Goal: Task Accomplishment & Management: Use online tool/utility

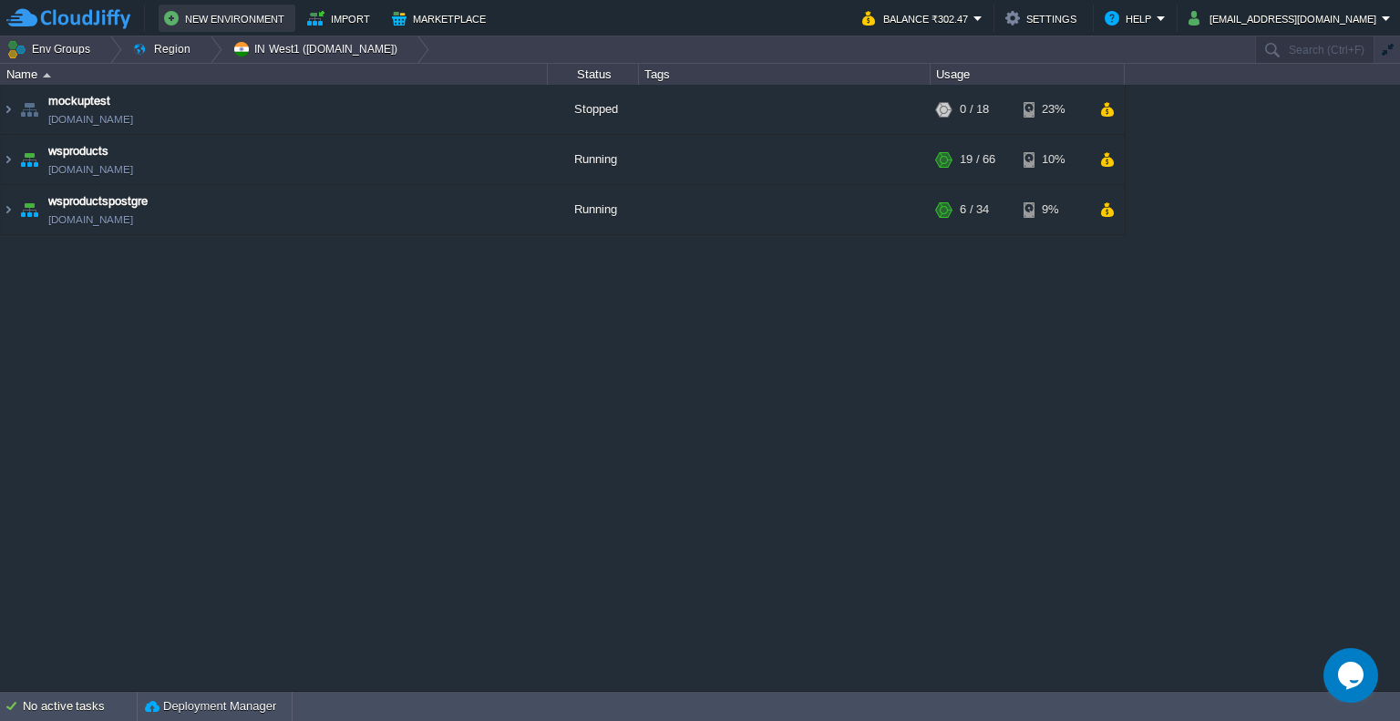
click at [263, 15] on button "New Environment" at bounding box center [227, 18] width 126 height 22
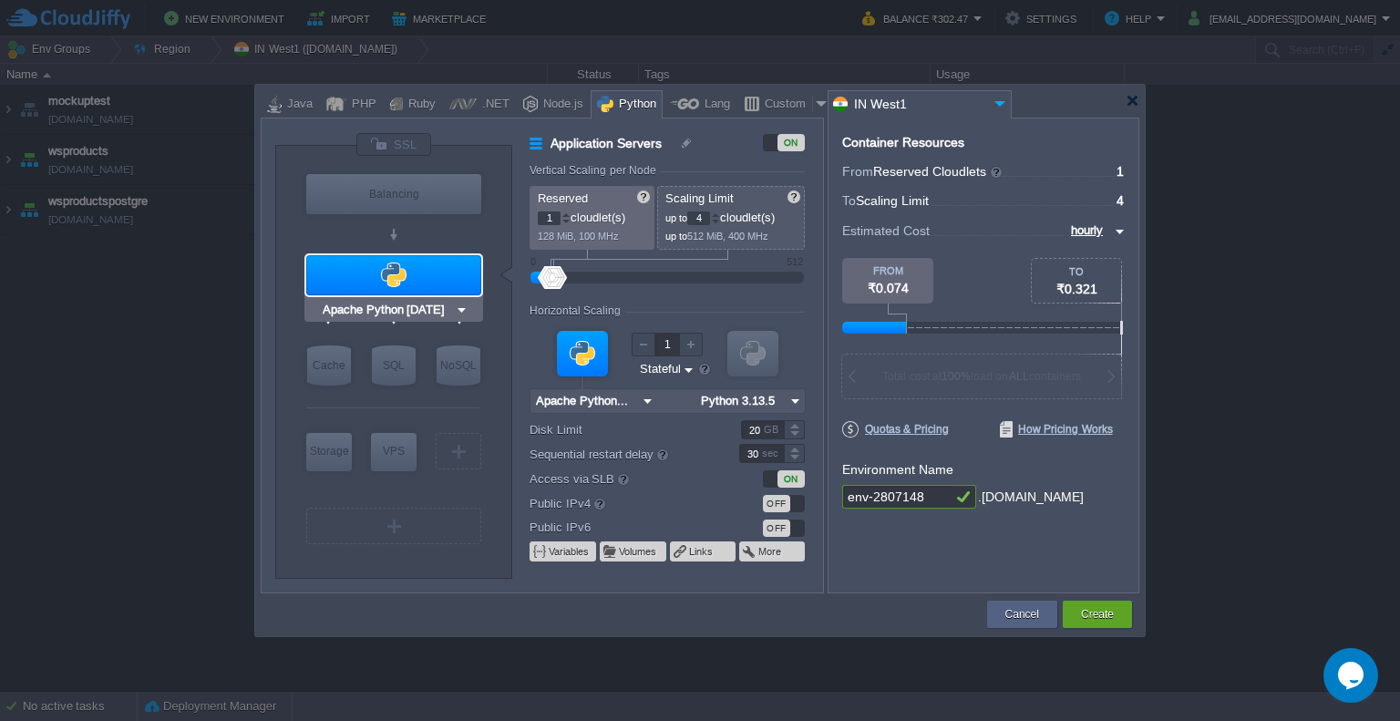
click at [430, 282] on div at bounding box center [393, 275] width 175 height 40
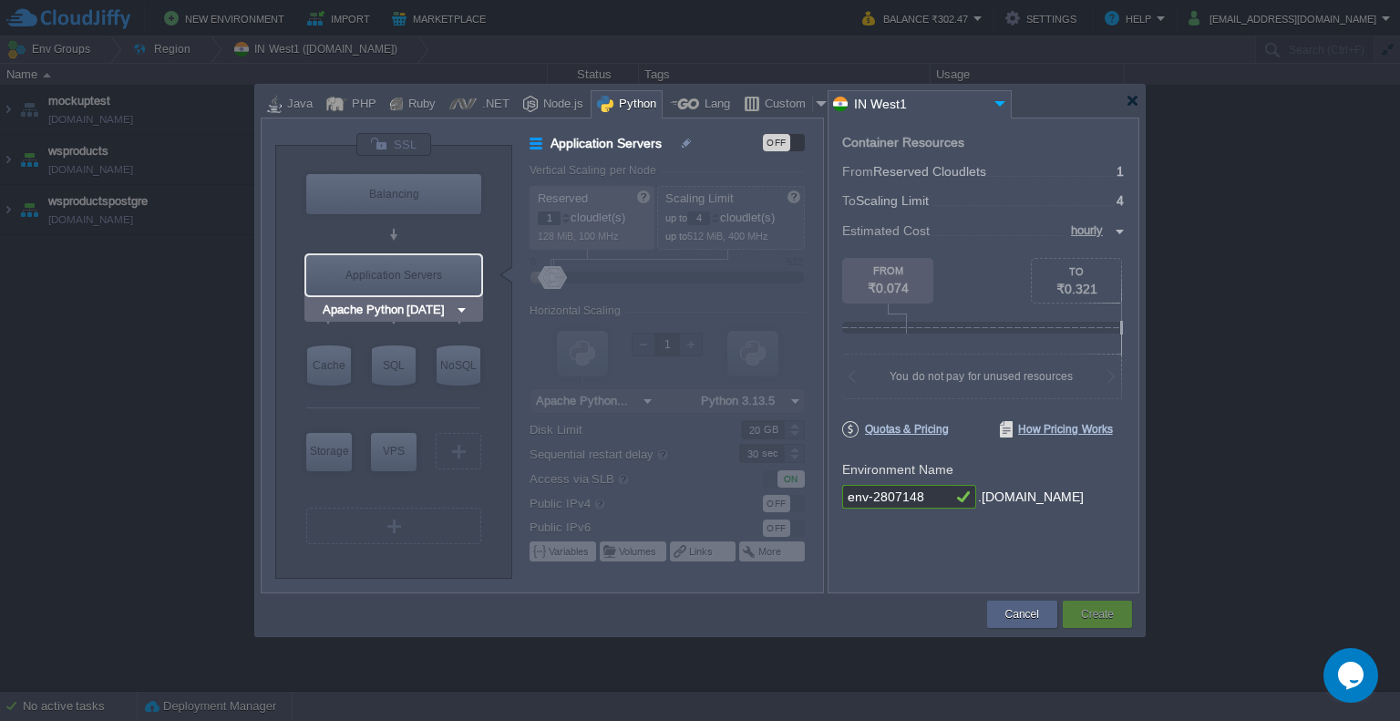
click at [430, 282] on div "Application Servers" at bounding box center [393, 275] width 175 height 40
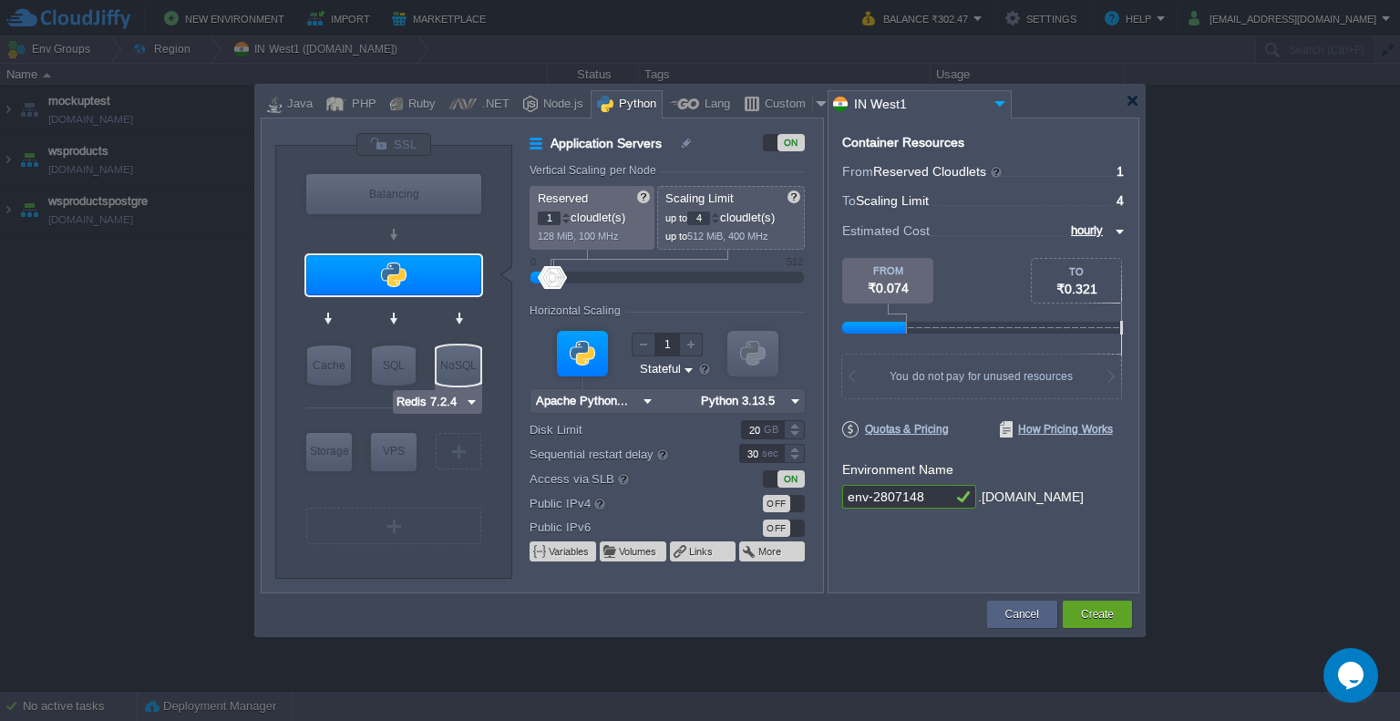
type input "Apache Python [DATE]"
click at [427, 278] on div at bounding box center [393, 275] width 175 height 40
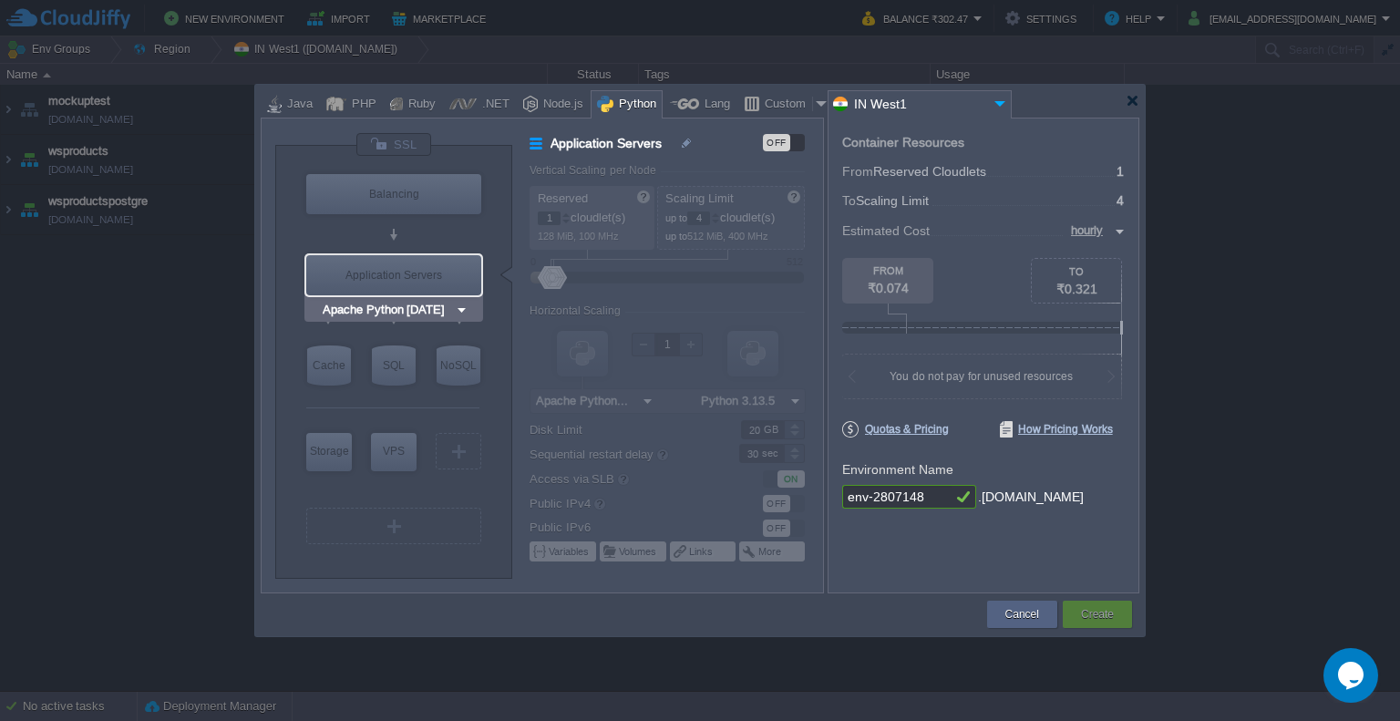
click at [448, 262] on div "Application Servers" at bounding box center [393, 275] width 175 height 40
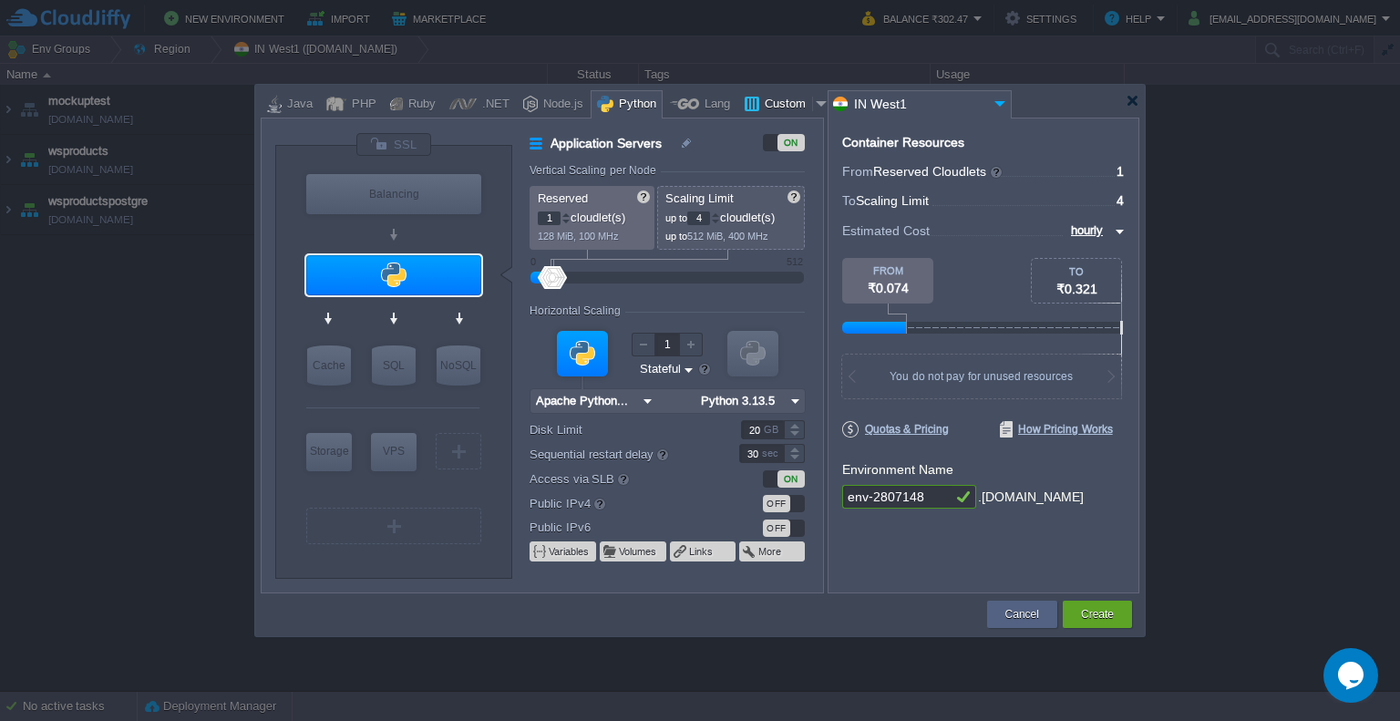
click at [813, 102] on div at bounding box center [822, 103] width 18 height 27
type input "Application Servers"
type input "16"
type input "Docker Image"
type input "Stateless"
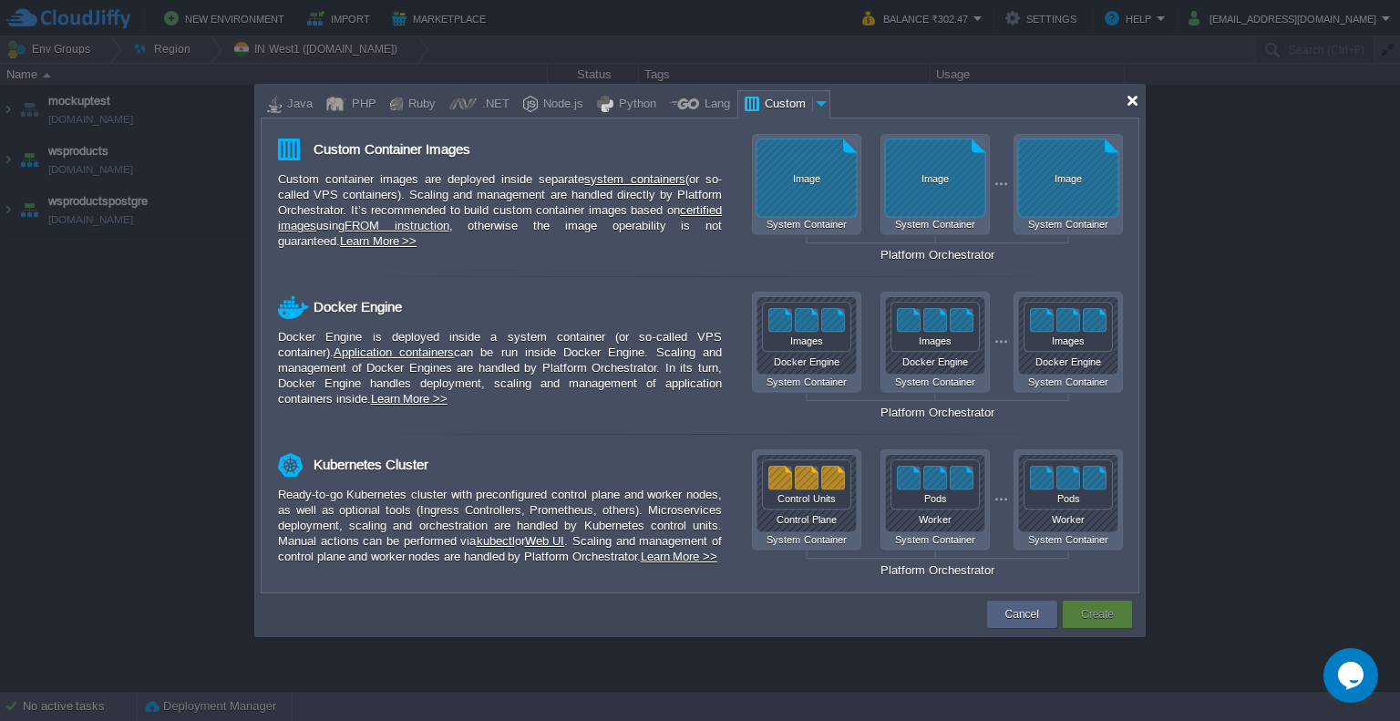
click at [1137, 105] on div at bounding box center [1132, 101] width 14 height 14
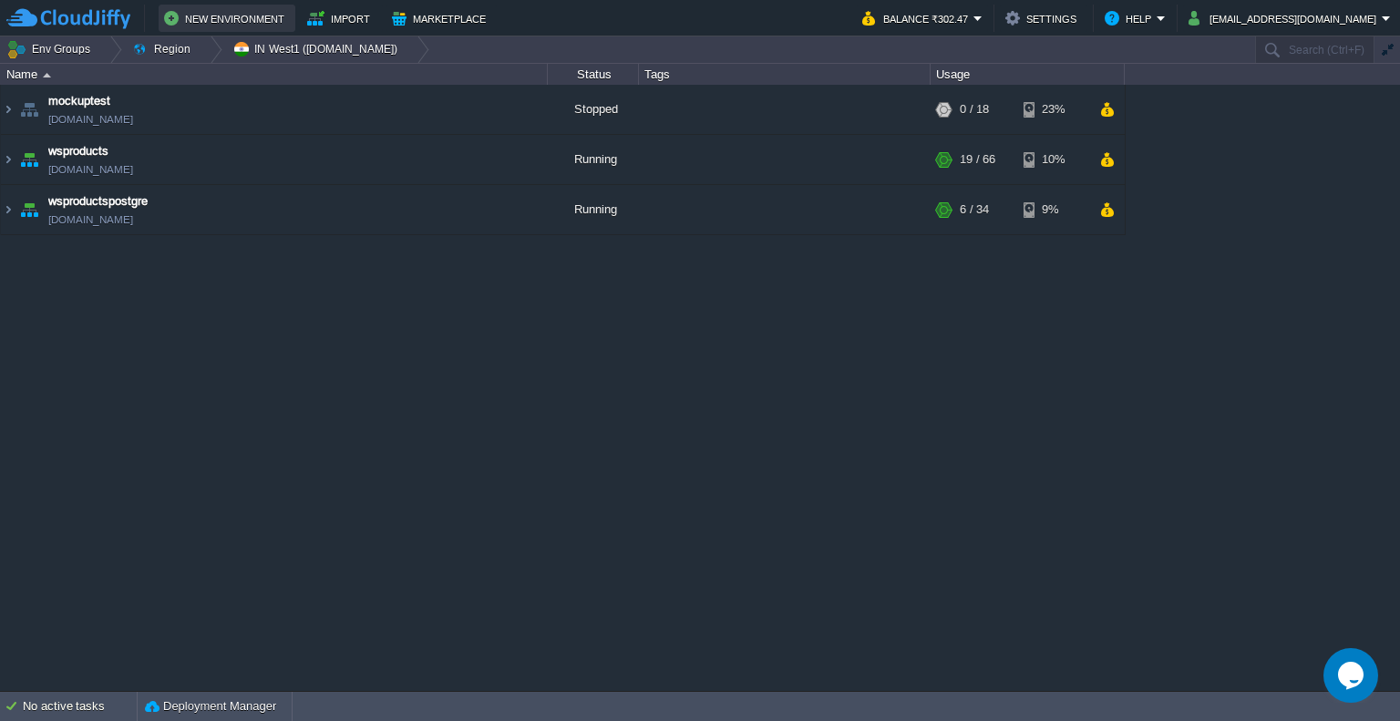
click at [210, 7] on button "New Environment" at bounding box center [227, 18] width 126 height 22
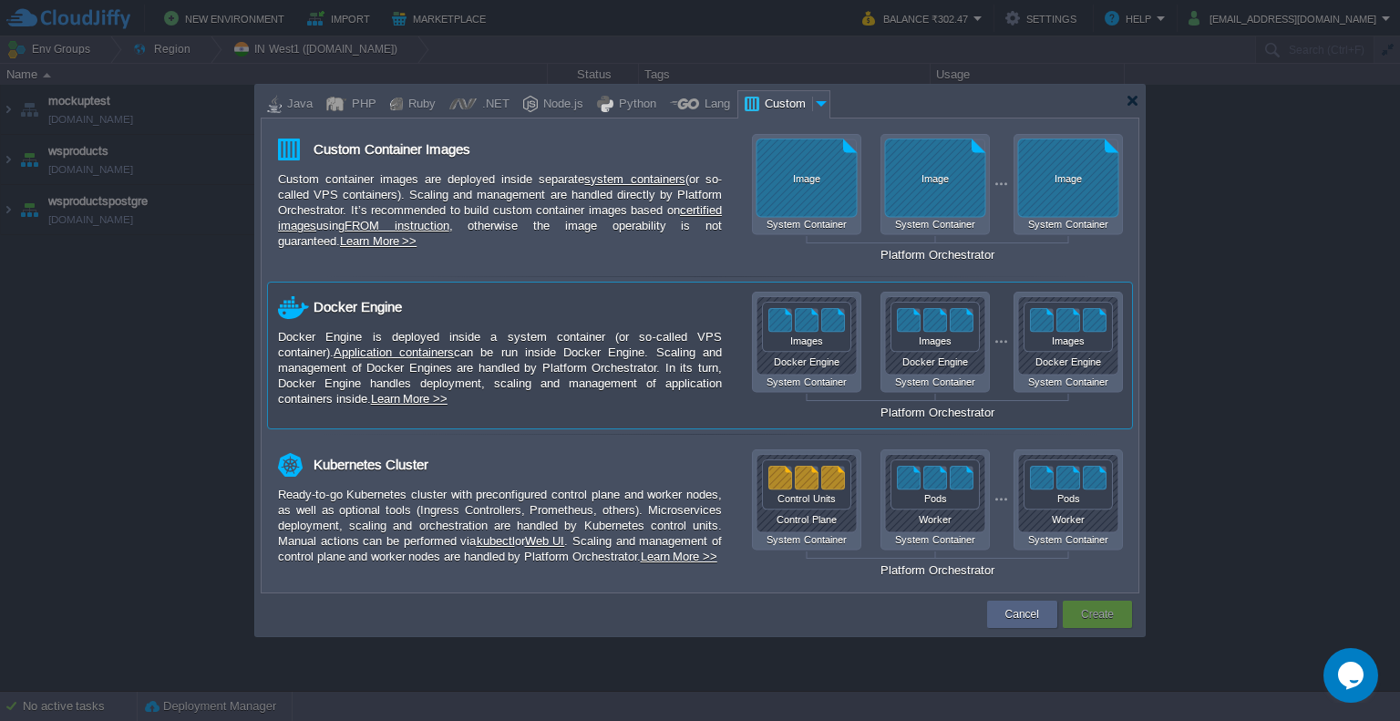
click at [745, 338] on div "Docker Engine System Container Docker Engine System Container Docker Engine Sys…" at bounding box center [931, 356] width 383 height 128
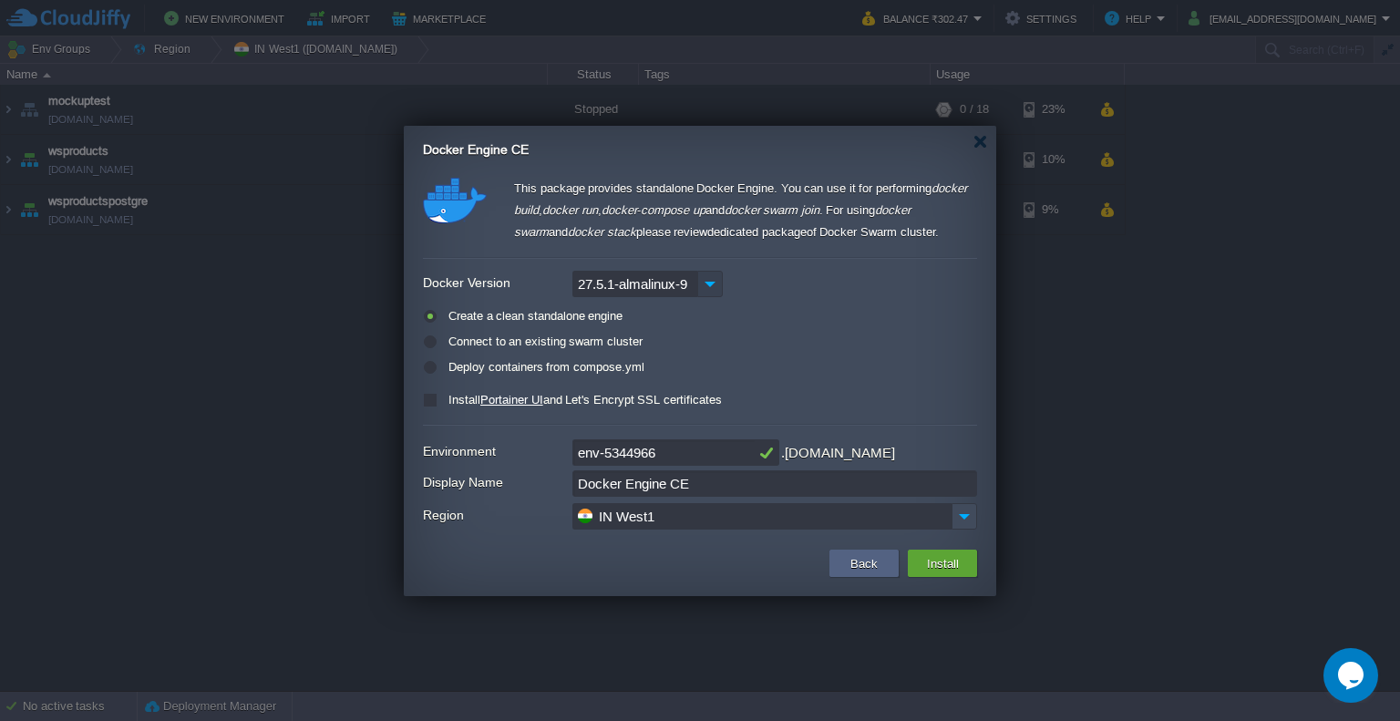
click at [703, 284] on img at bounding box center [710, 284] width 26 height 26
click at [738, 353] on div "Create a clean standalone engine Connect to an existing swarm cluster Deploy co…" at bounding box center [700, 342] width 554 height 80
click at [977, 134] on div "Docker Engine CE" at bounding box center [709, 144] width 573 height 37
click at [983, 144] on div at bounding box center [980, 142] width 14 height 14
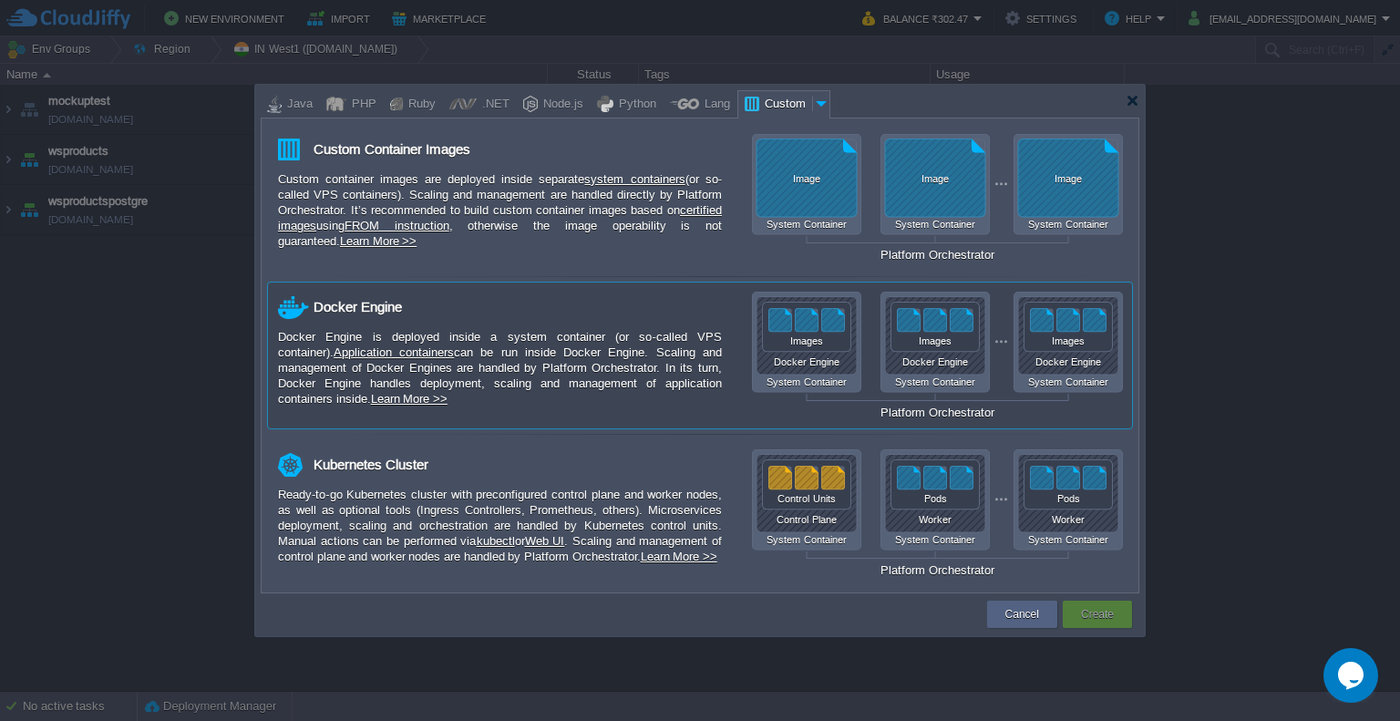
click at [798, 344] on div "Images" at bounding box center [806, 340] width 89 height 11
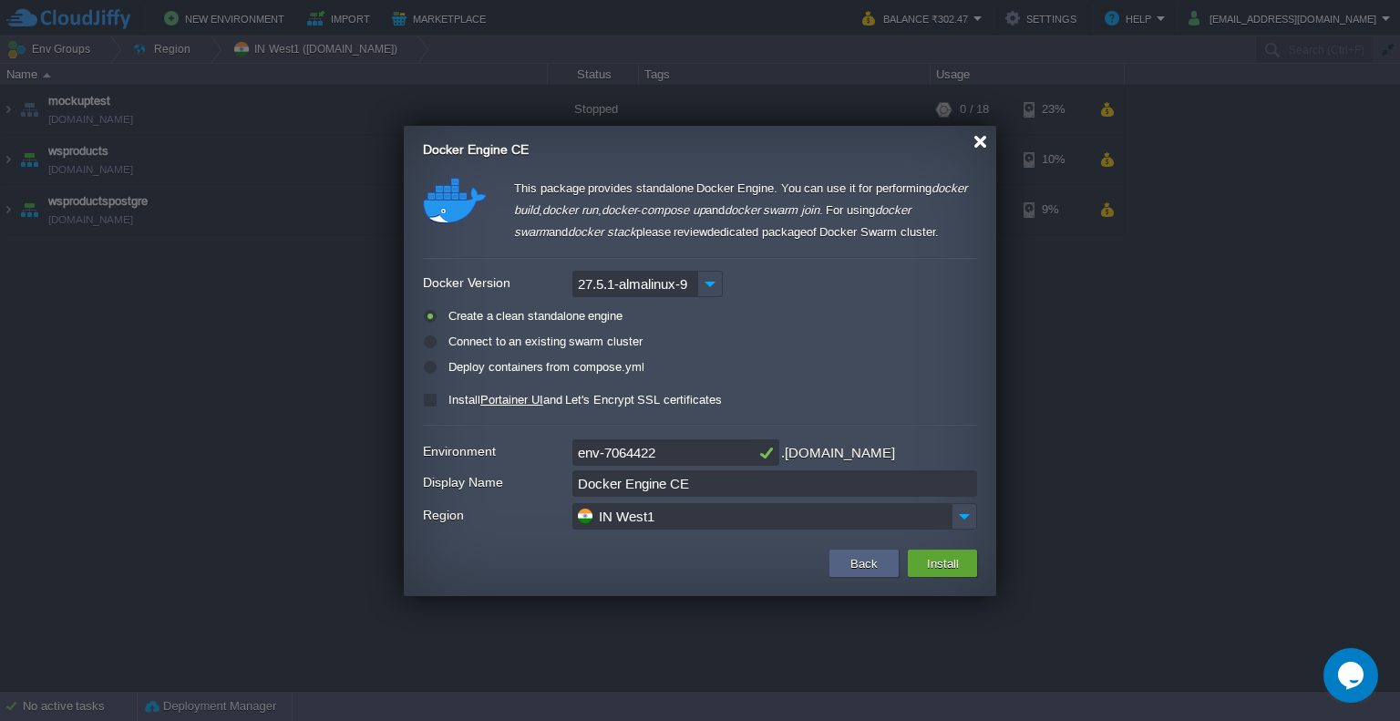
click at [981, 141] on div at bounding box center [980, 142] width 14 height 14
